Goal: Information Seeking & Learning: Find specific fact

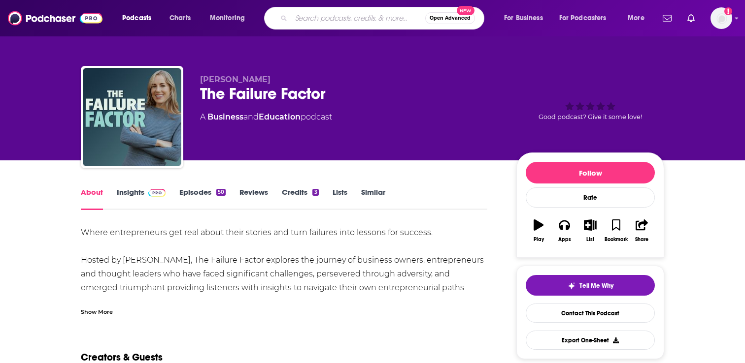
click at [339, 18] on input "Search podcasts, credits, & more..." at bounding box center [358, 18] width 134 height 16
paste input "Young and Profiting with [PERSON_NAME]"
type input "Young and Profiting with [PERSON_NAME]"
